Goal: Task Accomplishment & Management: Manage account settings

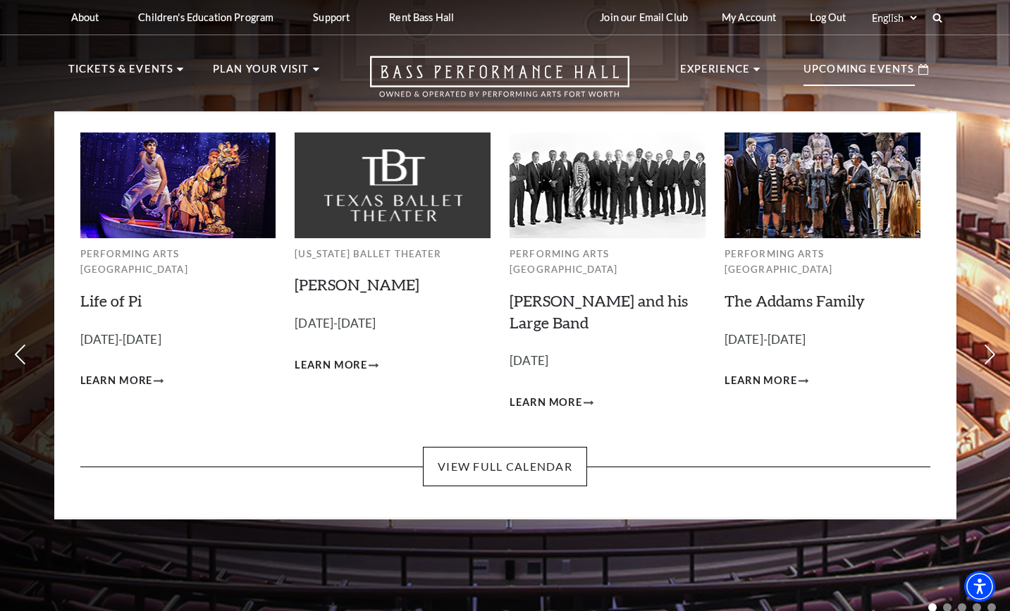
click at [883, 75] on p "Upcoming Events" at bounding box center [859, 73] width 111 height 25
click at [133, 372] on span "Learn More" at bounding box center [116, 381] width 73 height 18
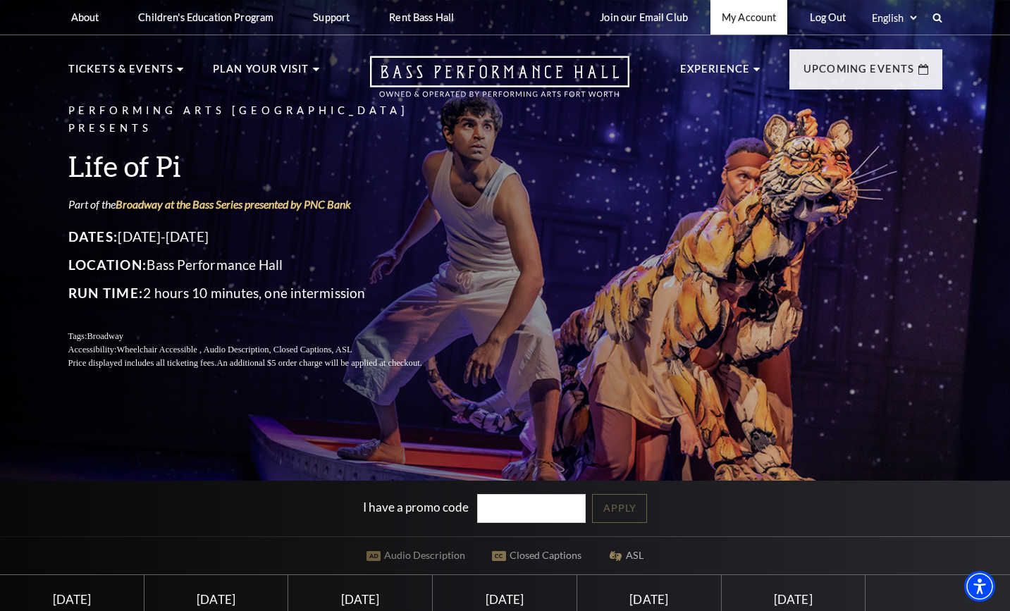
click at [738, 27] on link "My Account" at bounding box center [749, 17] width 77 height 35
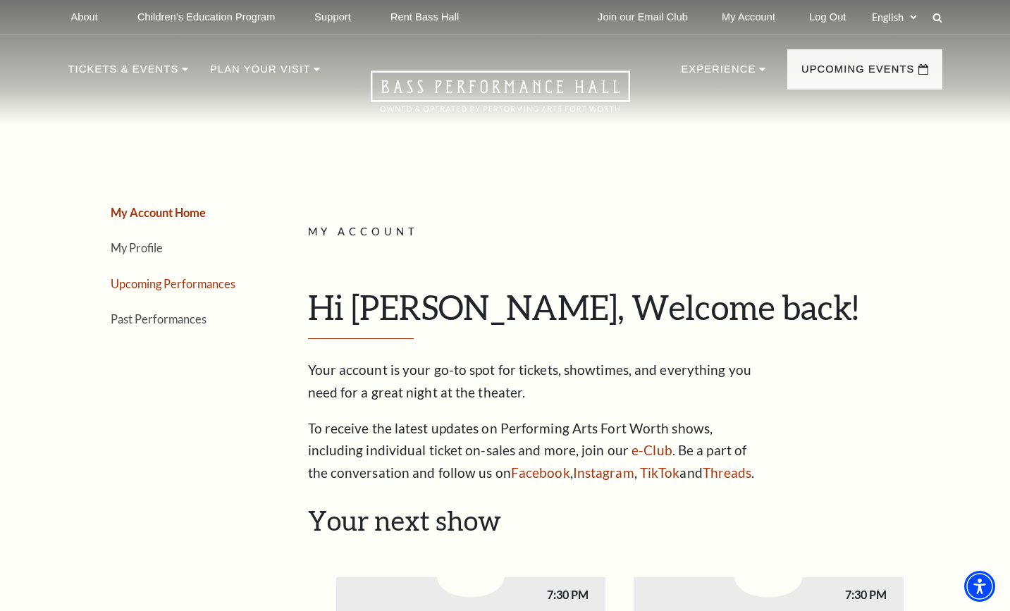
click at [228, 283] on link "Upcoming Performances" at bounding box center [173, 283] width 125 height 13
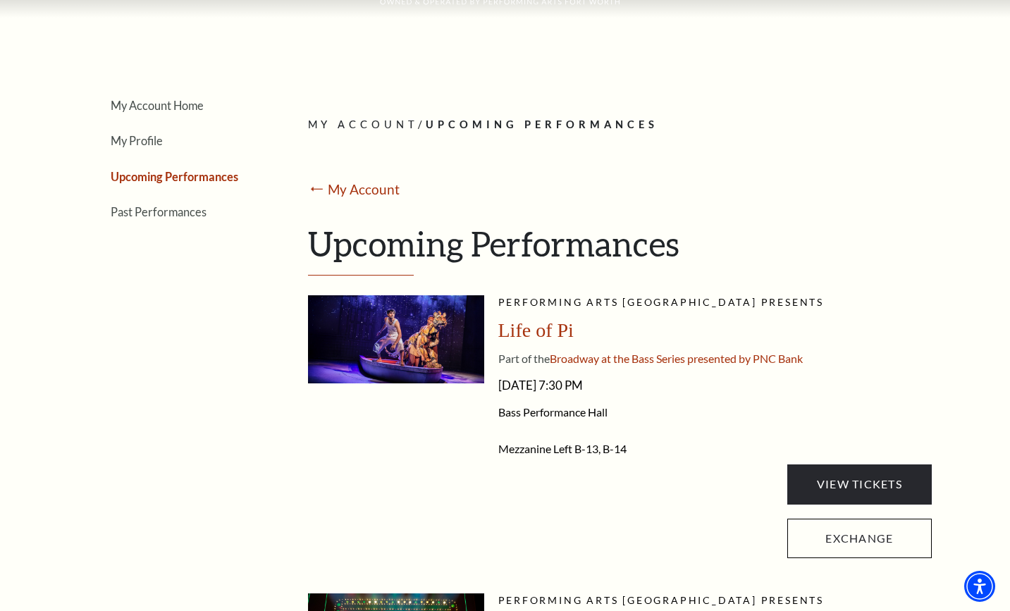
scroll to position [129, 0]
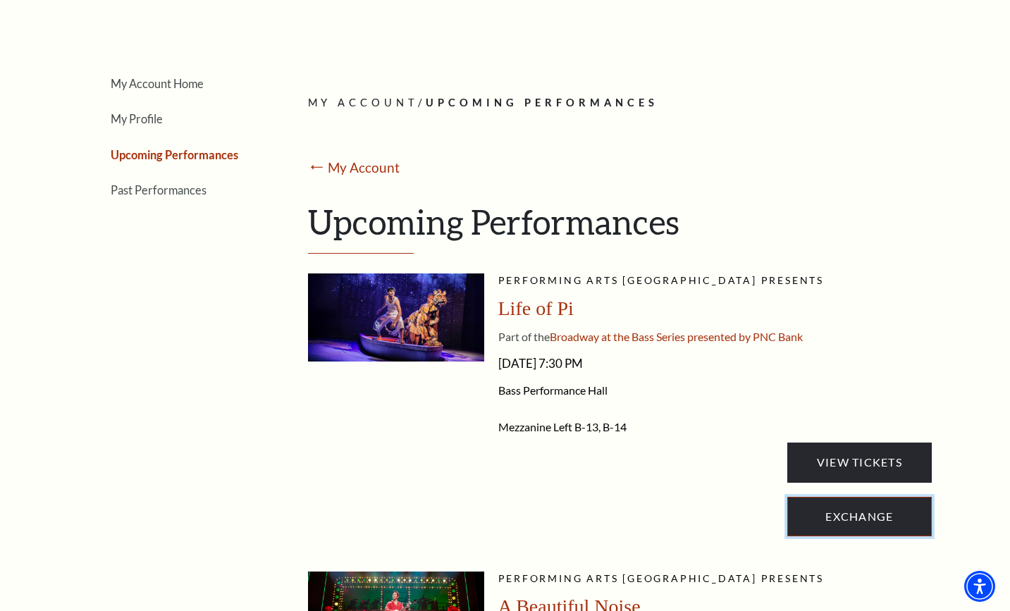
click at [833, 530] on link "Exchange" at bounding box center [859, 516] width 144 height 39
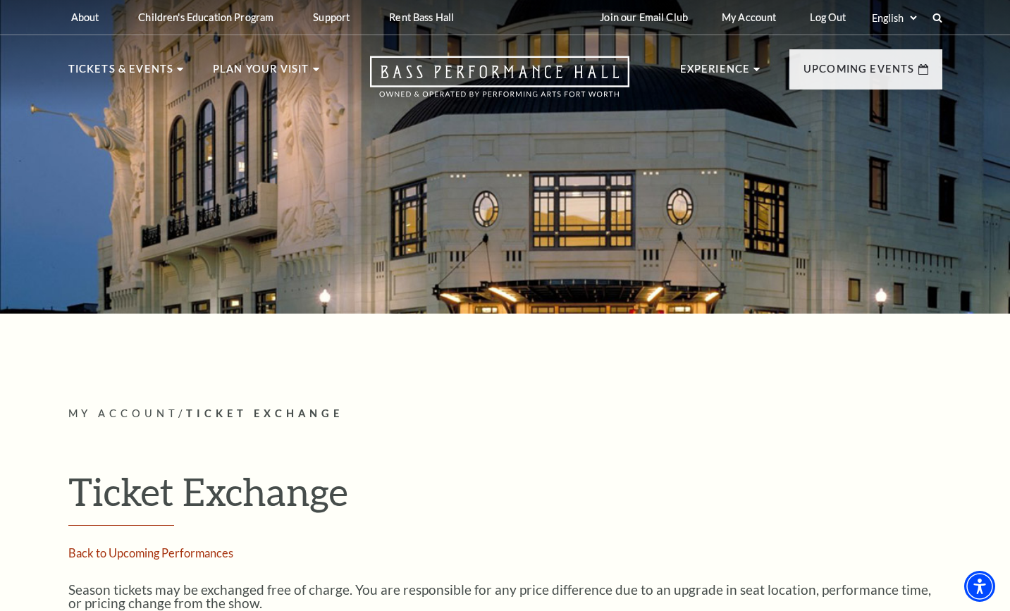
scroll to position [534, 0]
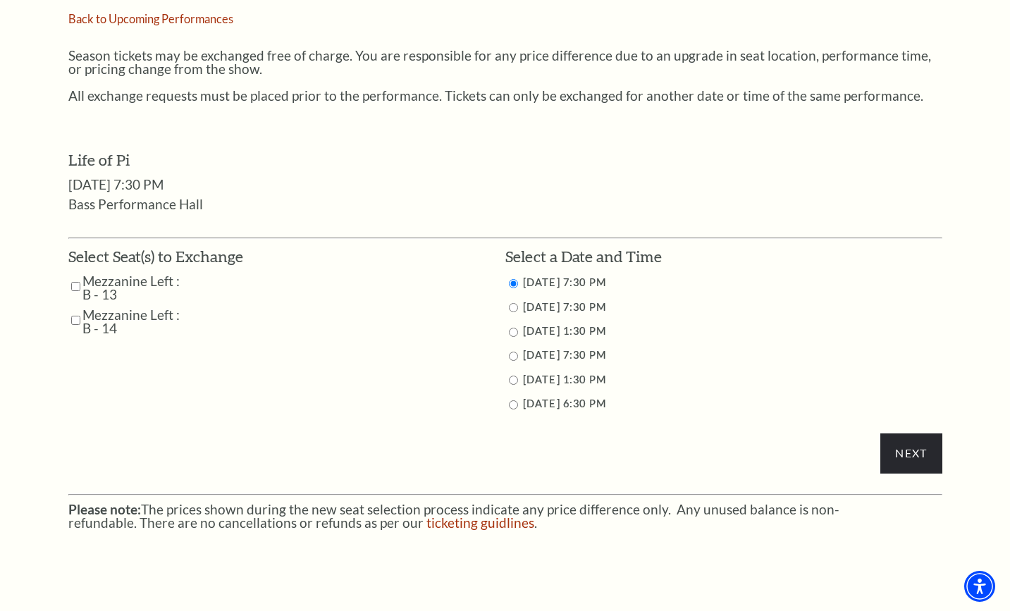
click at [515, 381] on input "9/28/2025 1:30 PM" at bounding box center [513, 380] width 9 height 9
radio input "true"
click at [80, 284] on td "Mezzanine Left : B - 13" at bounding box center [155, 287] width 175 height 27
click at [79, 308] on input "Mezzanine Left : B - 14" at bounding box center [75, 320] width 9 height 25
checkbox input "true"
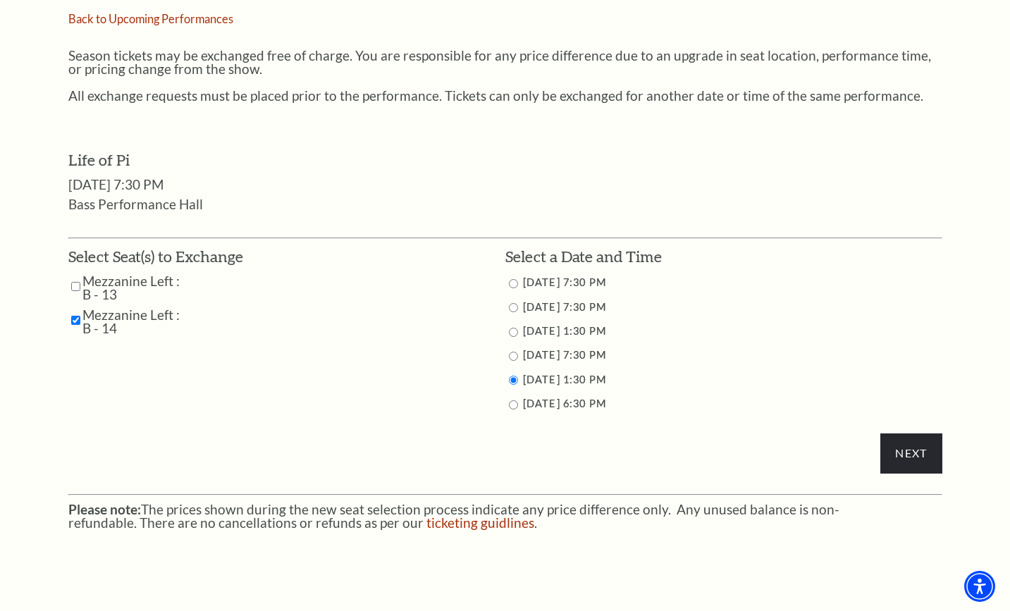
click at [73, 285] on input "Mezzanine Left : B - 13" at bounding box center [75, 286] width 9 height 25
checkbox input "true"
click at [899, 466] on input "Next" at bounding box center [911, 453] width 61 height 39
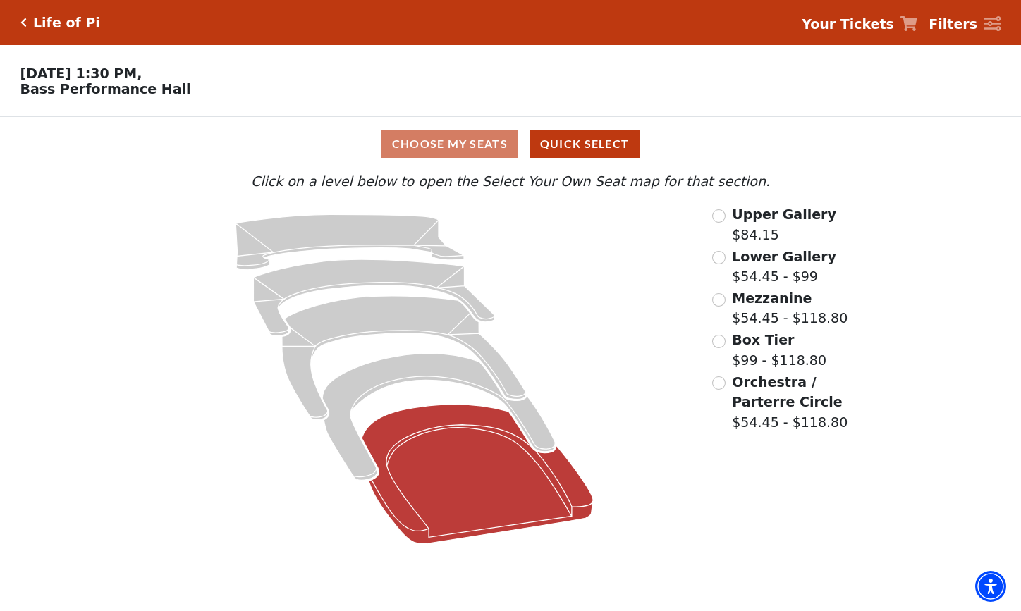
click at [441, 436] on icon at bounding box center [477, 475] width 231 height 140
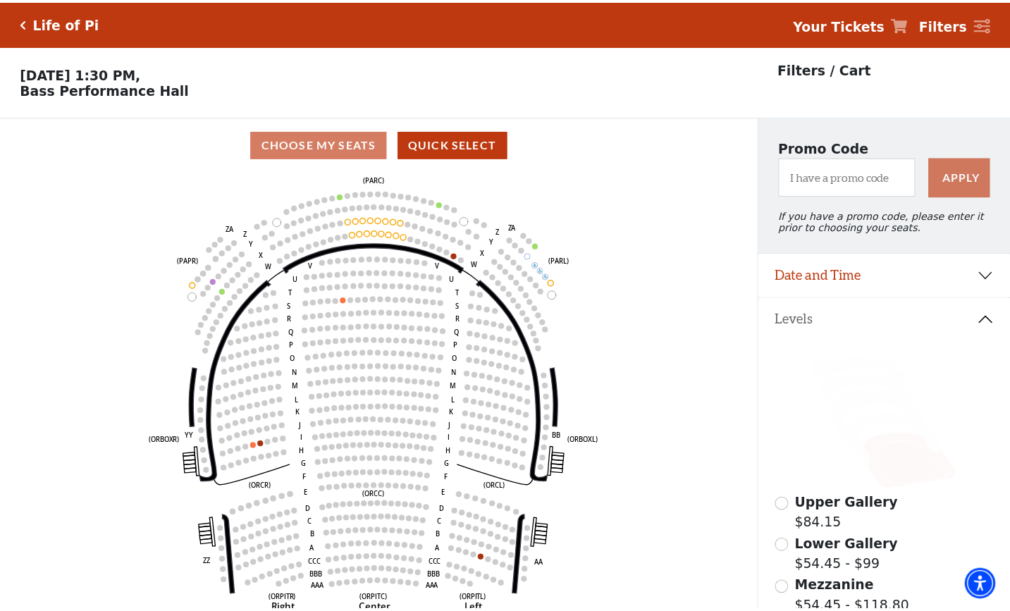
scroll to position [66, 0]
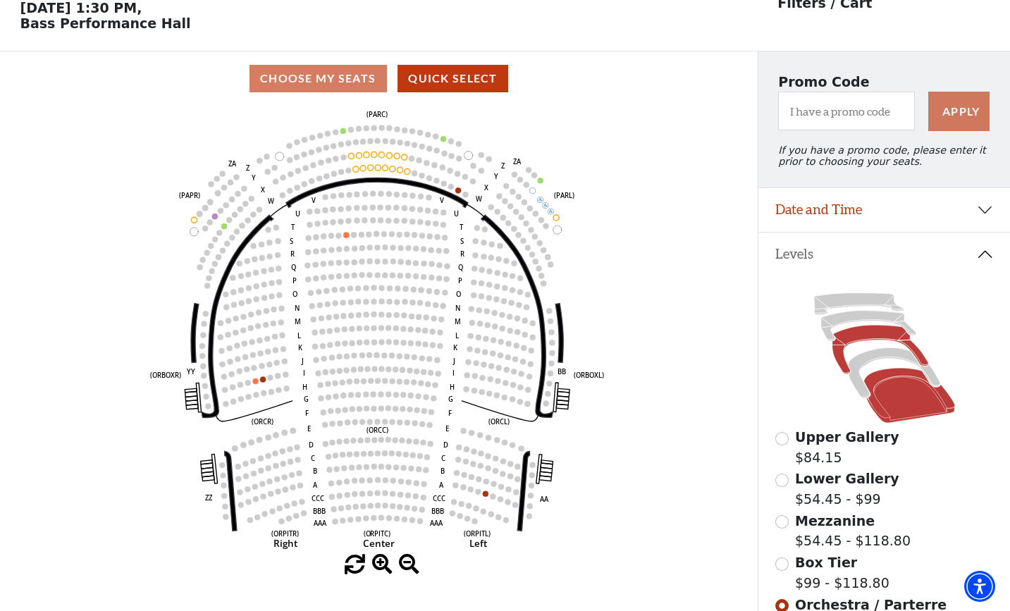
click at [876, 345] on icon at bounding box center [880, 350] width 96 height 49
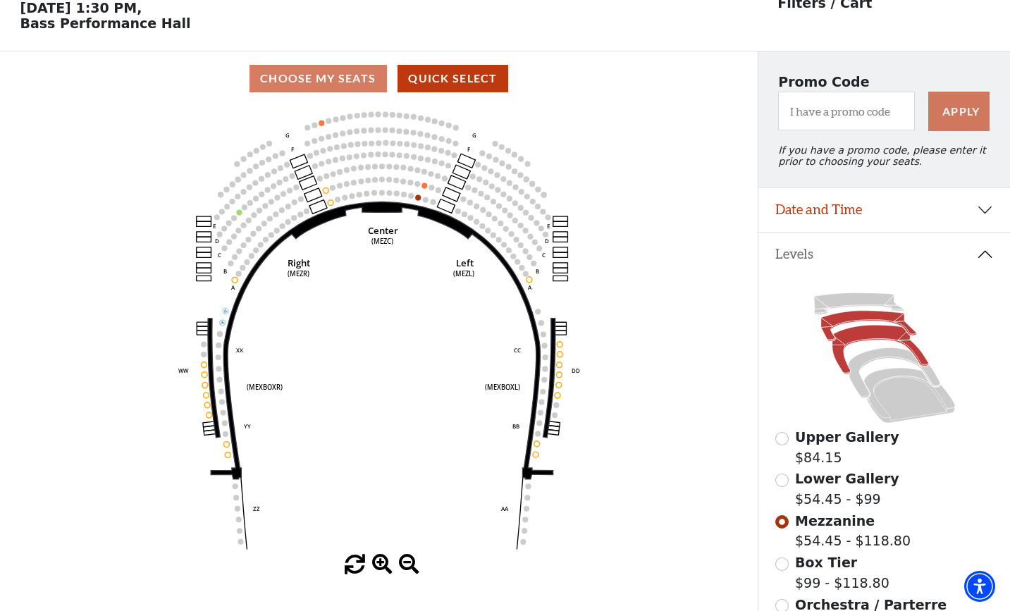
click at [832, 335] on icon at bounding box center [868, 326] width 95 height 30
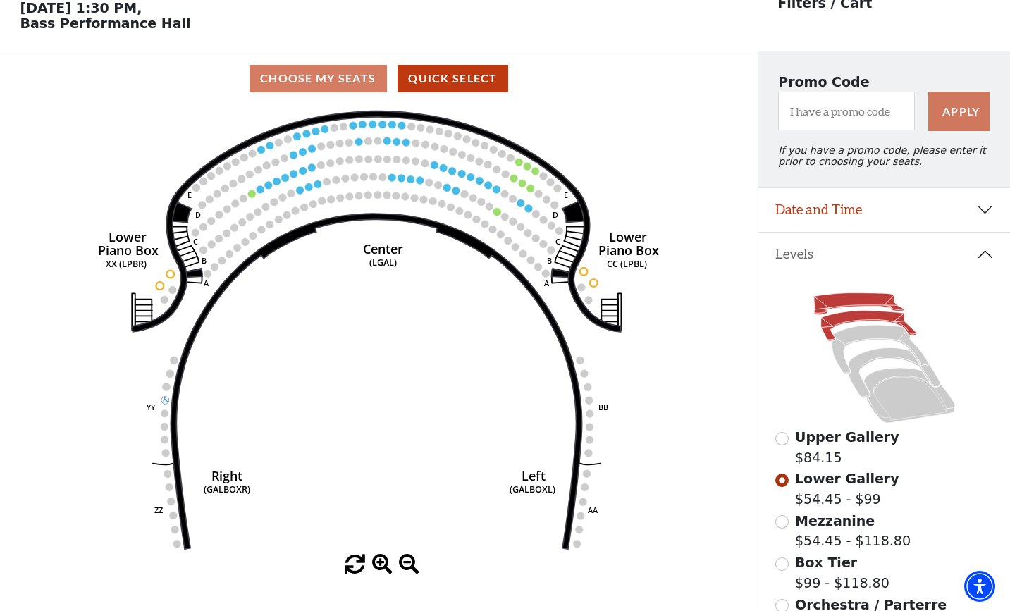
click at [840, 309] on icon at bounding box center [859, 304] width 90 height 22
